Goal: Information Seeking & Learning: Learn about a topic

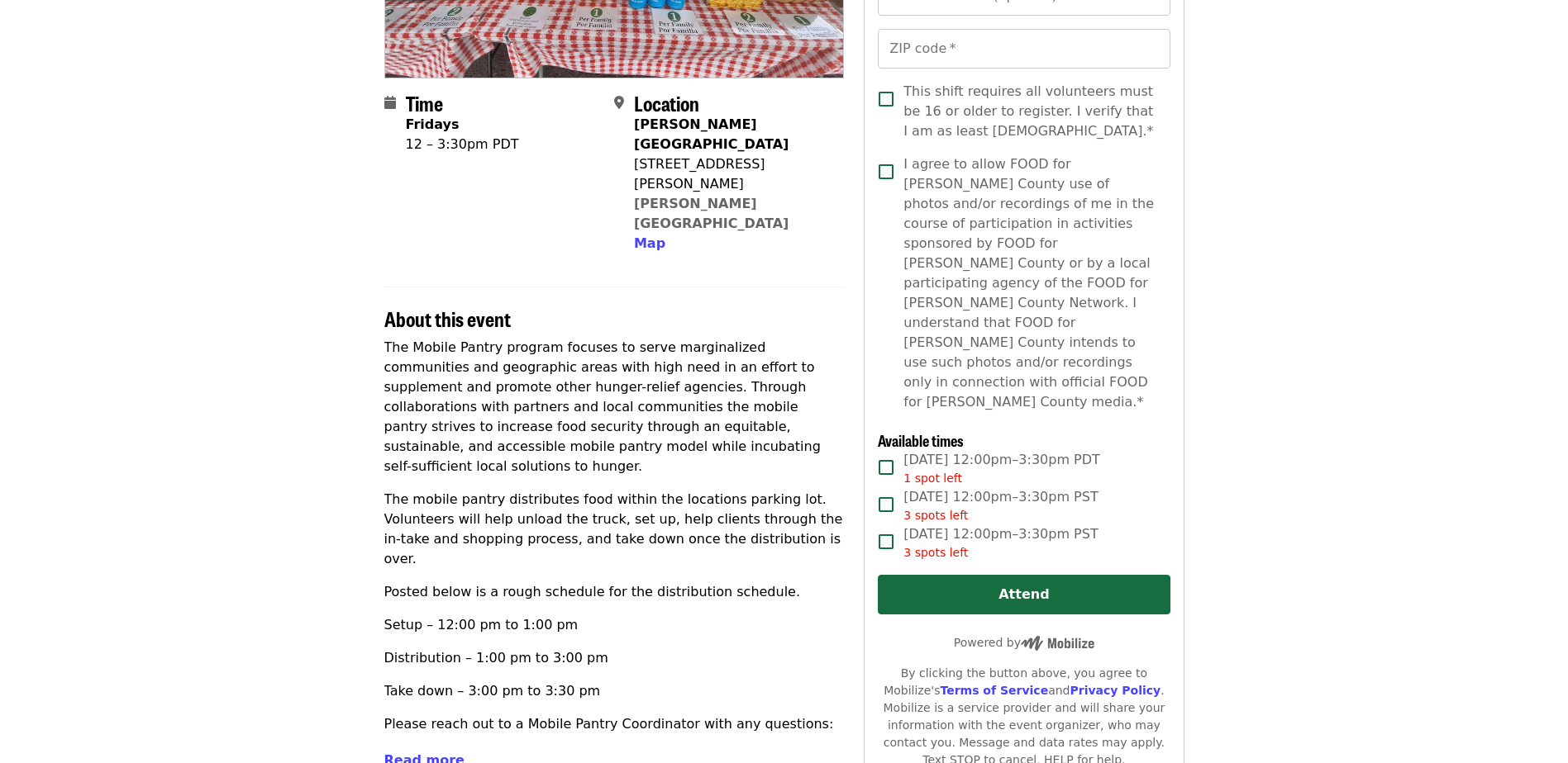
scroll to position [330, 0]
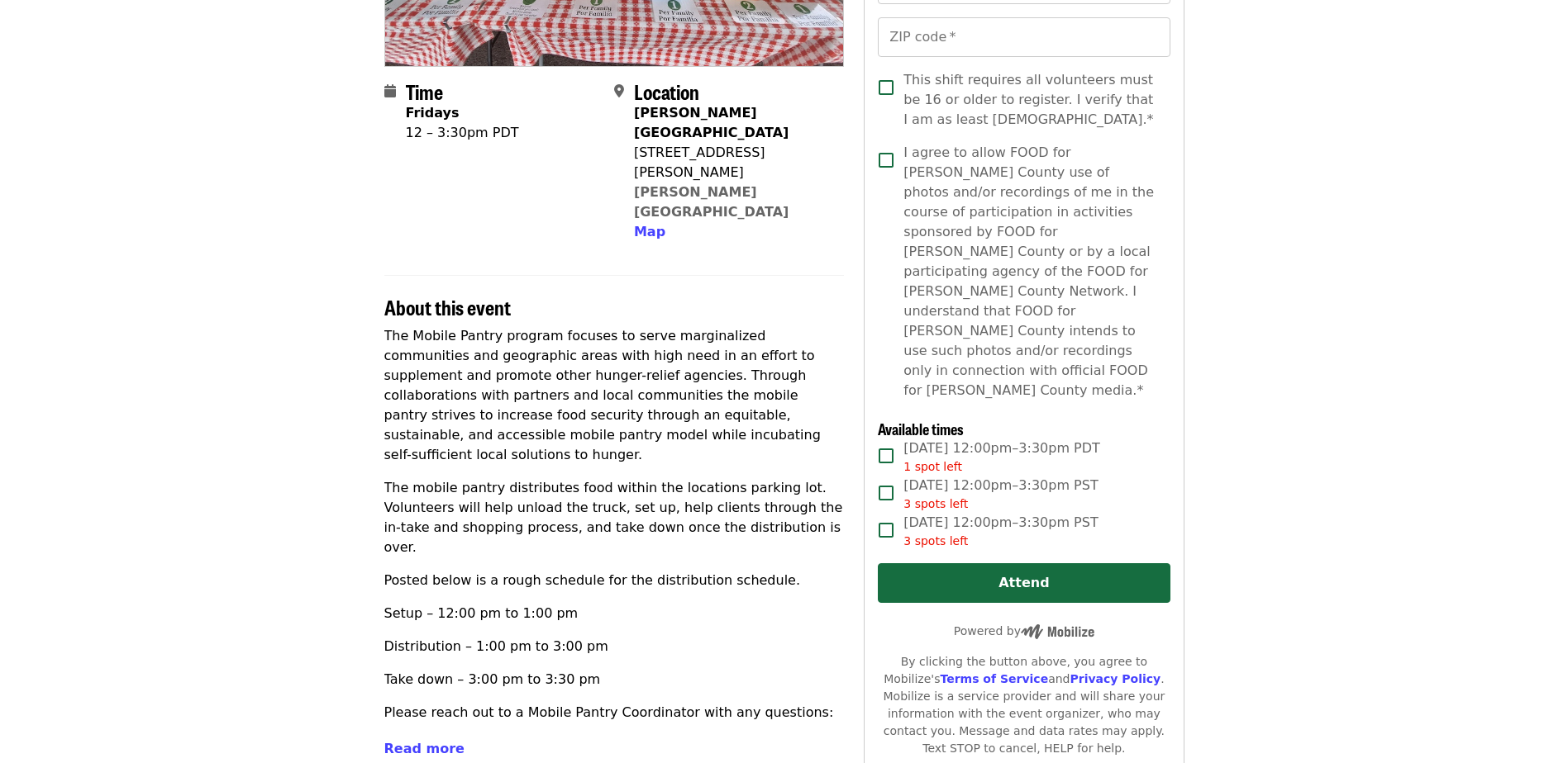
click at [592, 571] on p "Posted below is a rough schedule for the distribution schedule." at bounding box center [615, 581] width 461 height 20
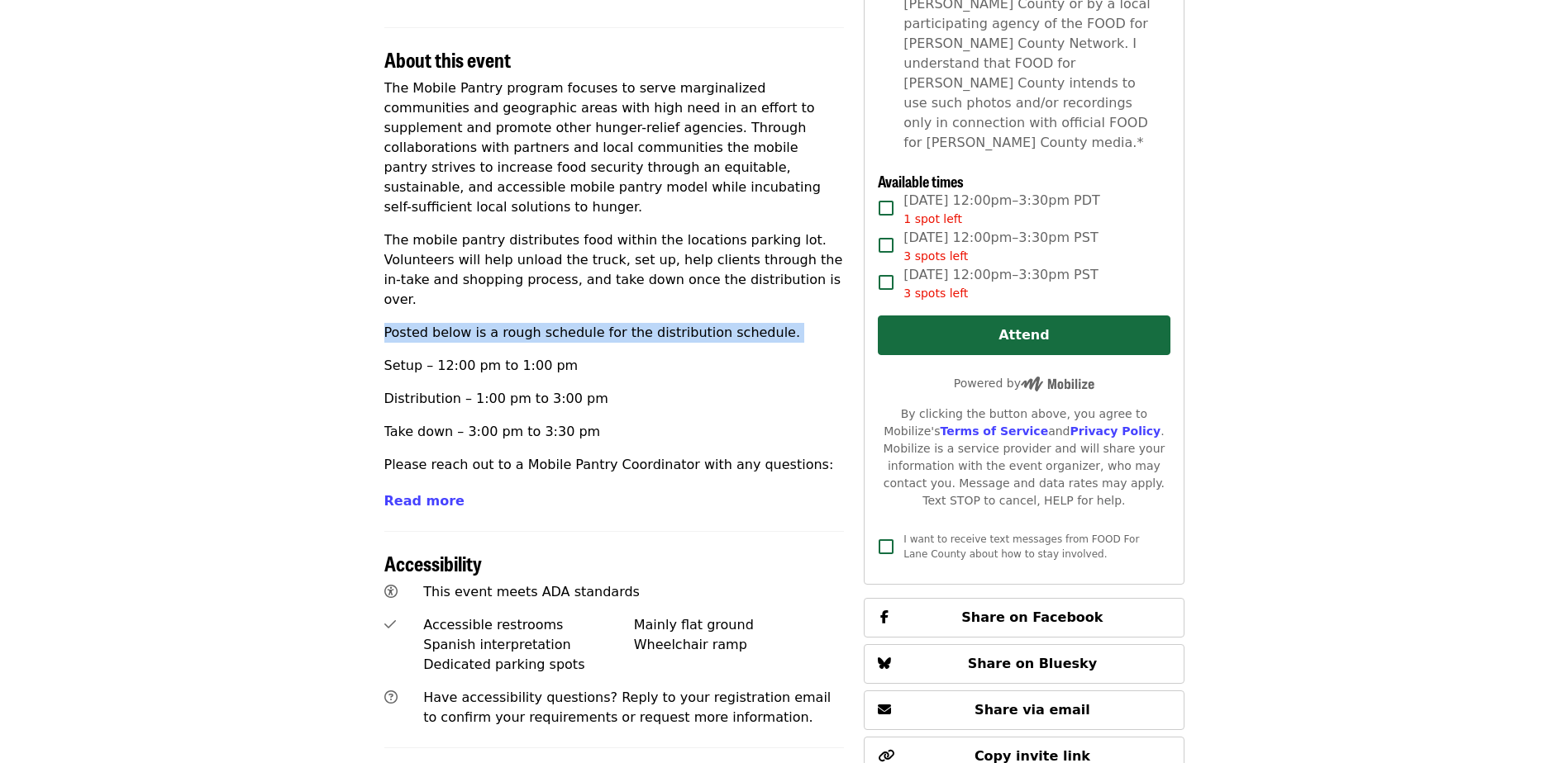
scroll to position [83, 0]
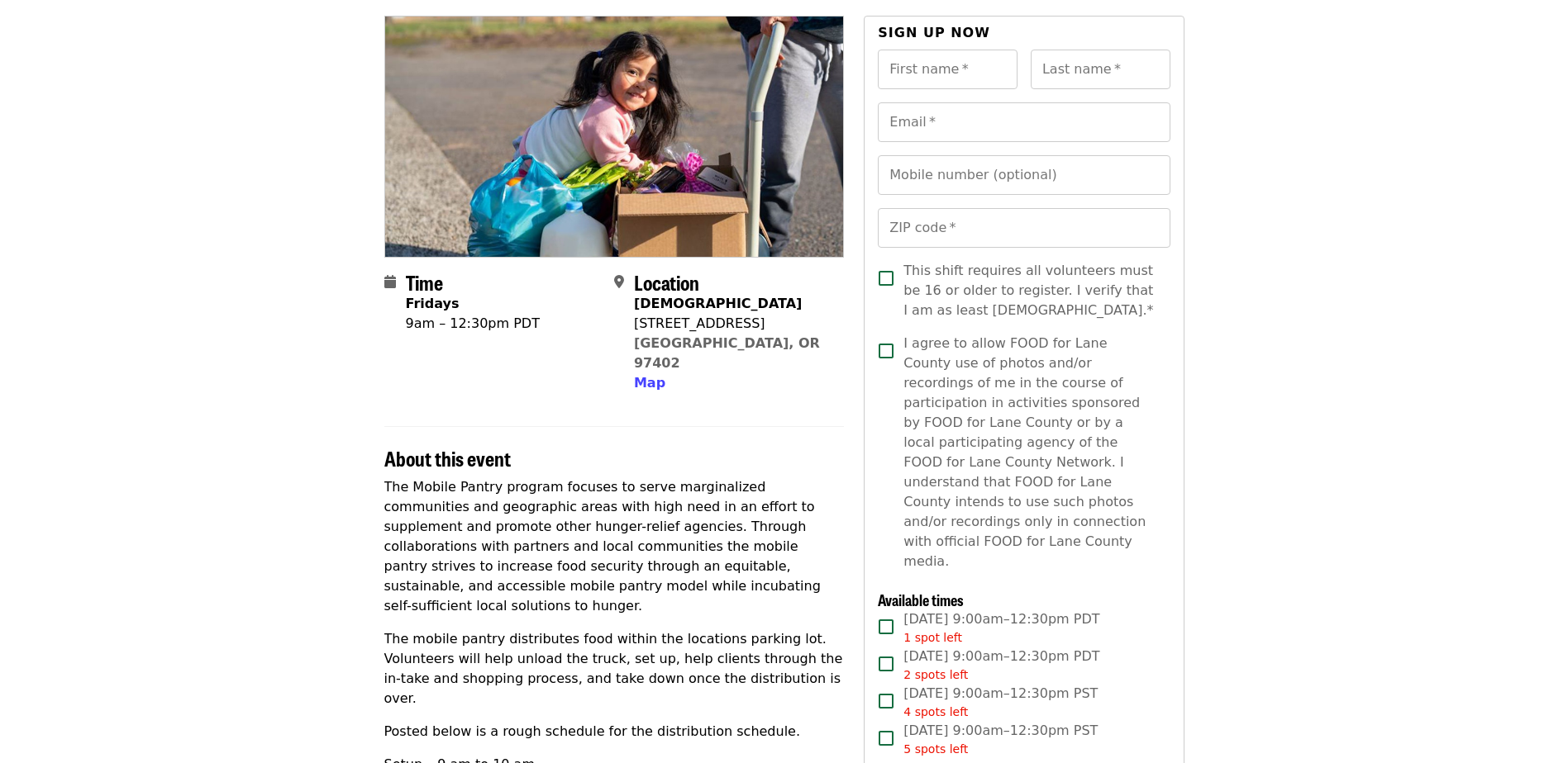
scroll to position [330, 0]
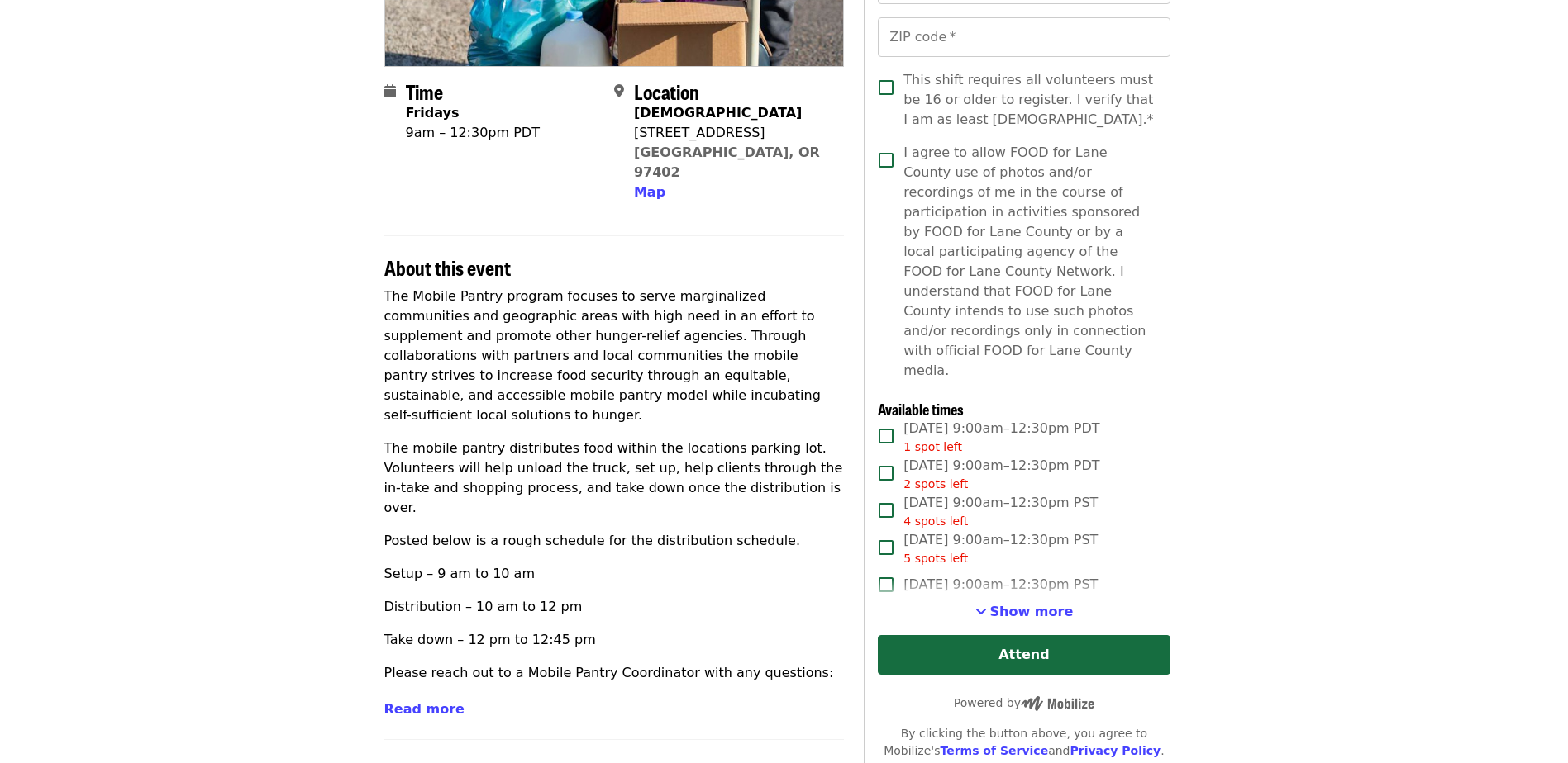
click at [516, 449] on p "The mobile pantry distributes food within the locations parking lot. Volunteers…" at bounding box center [615, 478] width 461 height 79
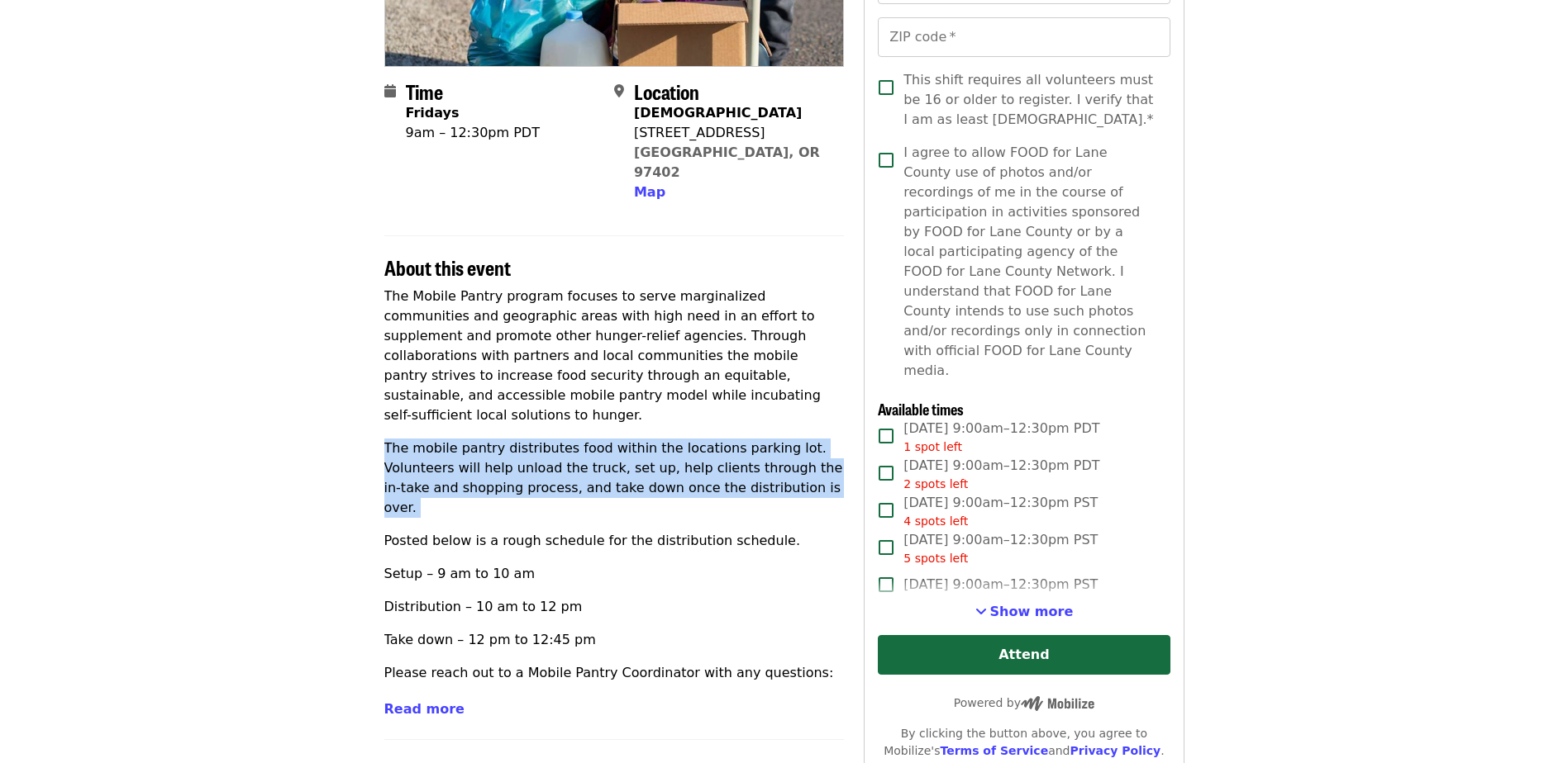
click at [516, 449] on p "The mobile pantry distributes food within the locations parking lot. Volunteers…" at bounding box center [615, 478] width 461 height 79
click at [492, 439] on p "The mobile pantry distributes food within the locations parking lot. Volunteers…" at bounding box center [615, 478] width 461 height 79
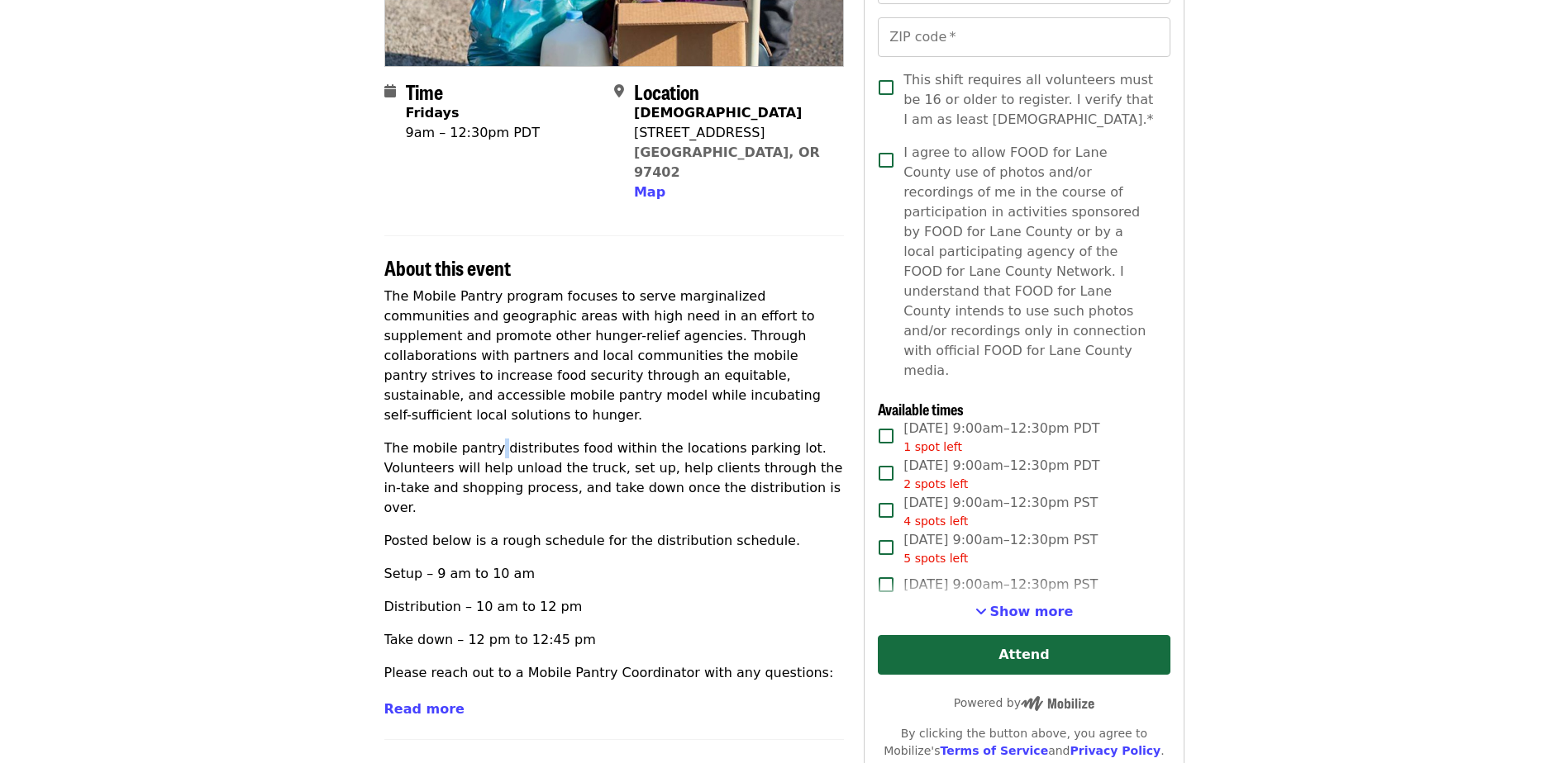
click at [492, 439] on p "The mobile pantry distributes food within the locations parking lot. Volunteers…" at bounding box center [615, 478] width 461 height 79
click at [482, 439] on p "The mobile pantry distributes food within the locations parking lot. Volunteers…" at bounding box center [615, 478] width 461 height 79
click at [568, 597] on p "Distribution – 10 am to 12 pm" at bounding box center [615, 607] width 461 height 20
drag, startPoint x: 576, startPoint y: 556, endPoint x: 375, endPoint y: 506, distance: 207.1
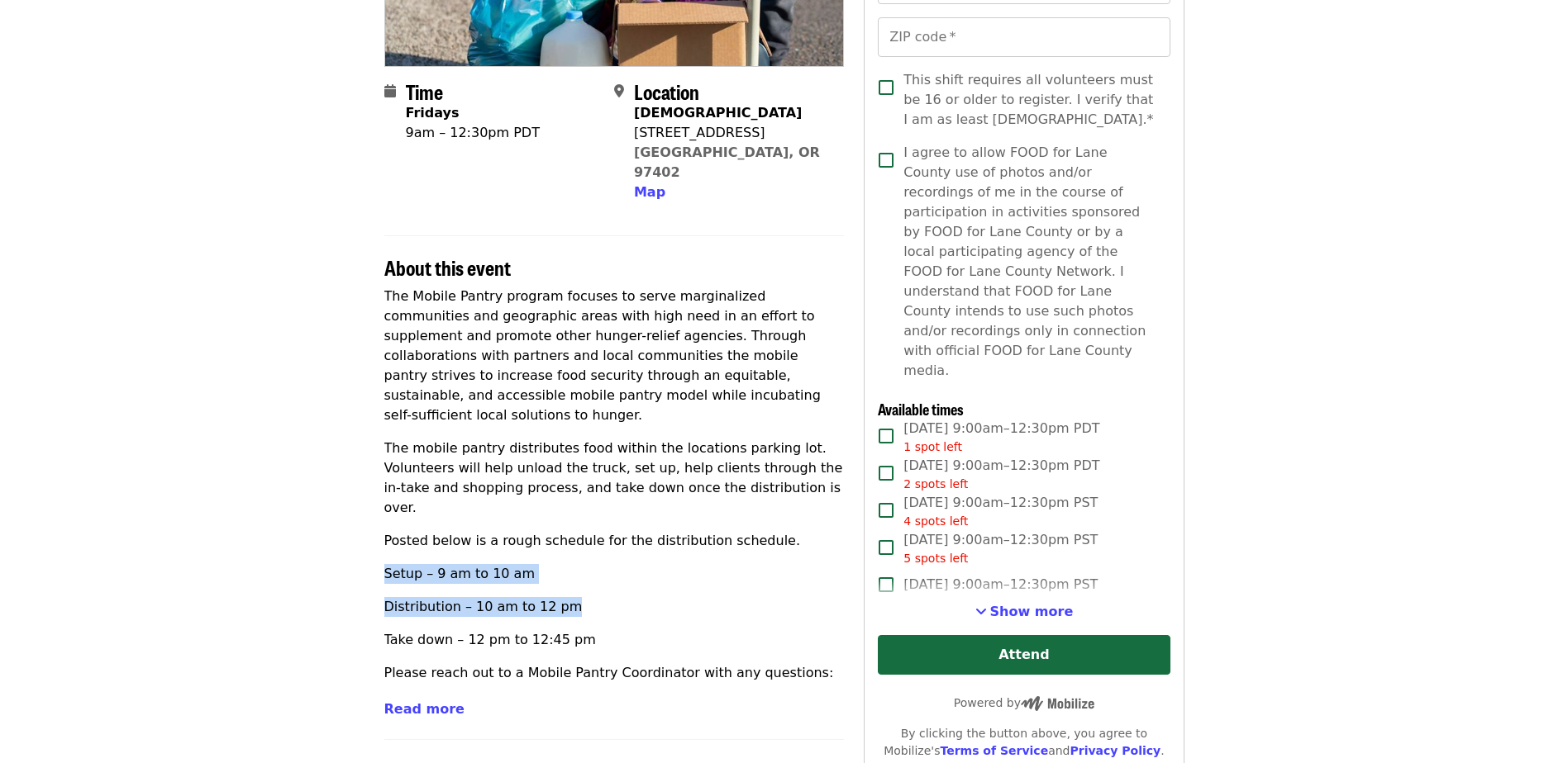
click at [375, 506] on div "Time Fridays 9am – 12:30pm PDT Location Unitarian Universalist [STREET_ADDRESS]…" at bounding box center [785, 599] width 827 height 1547
click at [296, 388] on article "Mobile Pantry Distribution: Universalist Unitarian Volunteer Shift Time Fridays…" at bounding box center [784, 558] width 1568 height 1631
